Goal: Book appointment/travel/reservation

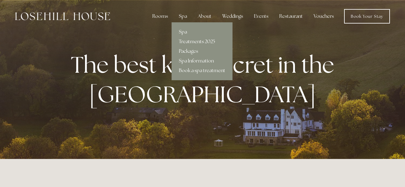
click at [186, 39] on link "Treatments 2025" at bounding box center [202, 42] width 61 height 10
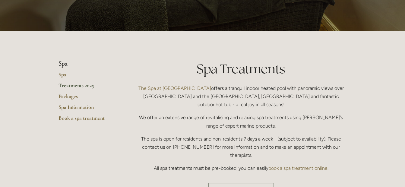
scroll to position [151, 0]
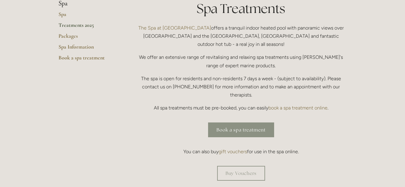
click at [229, 122] on link "Book a spa treatment" at bounding box center [241, 129] width 66 height 15
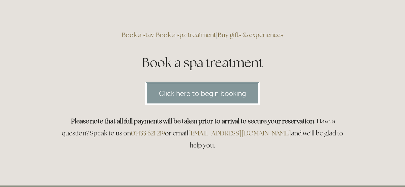
scroll to position [60, 0]
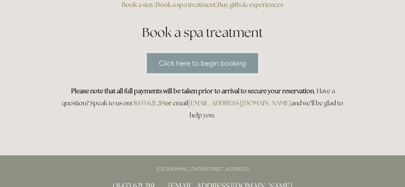
click at [184, 67] on link "Click here to begin booking" at bounding box center [202, 63] width 114 height 23
